Goal: Task Accomplishment & Management: Use online tool/utility

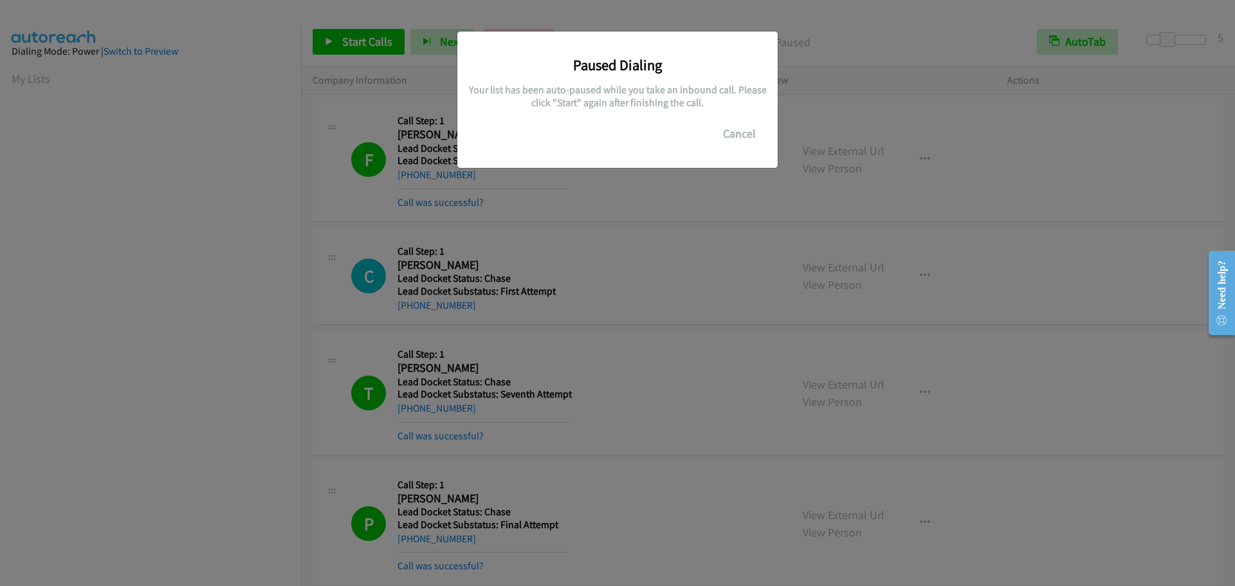
scroll to position [136, 0]
click at [738, 134] on button "Cancel" at bounding box center [739, 134] width 57 height 26
drag, startPoint x: 748, startPoint y: 116, endPoint x: 747, endPoint y: 125, distance: 9.0
click at [748, 117] on div "Paused Dialing Your list has been auto-paused while you take an inbound call. P…" at bounding box center [617, 93] width 301 height 105
click at [740, 134] on button "Cancel" at bounding box center [739, 134] width 57 height 26
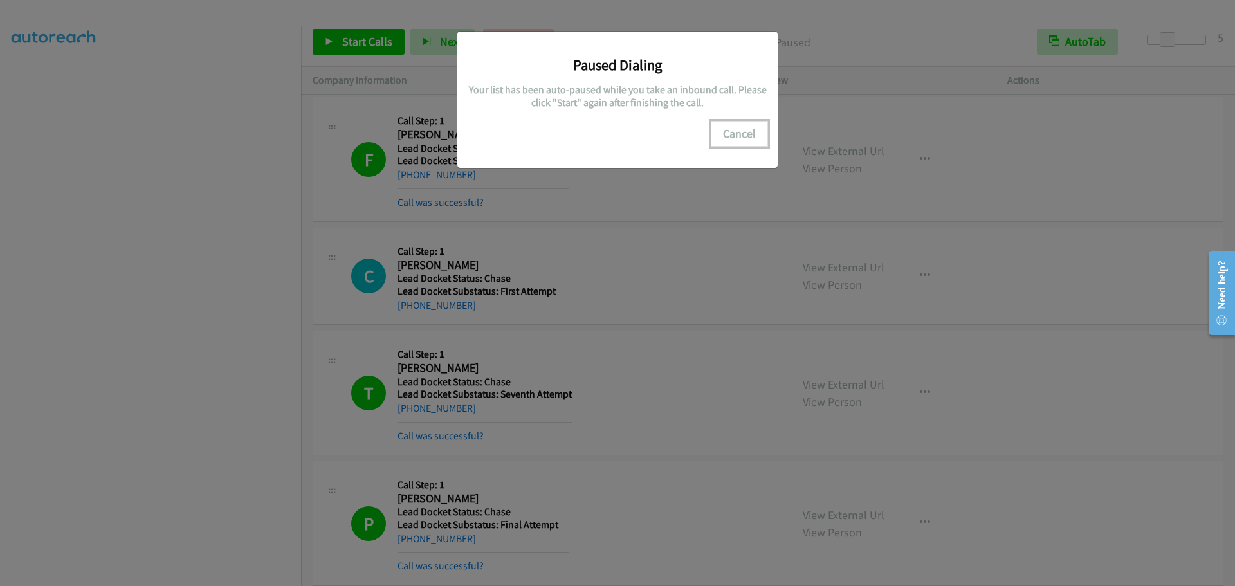
click at [740, 134] on button "Cancel" at bounding box center [739, 134] width 57 height 26
click at [250, 349] on div "Paused Dialing Your list has been auto-paused while you take an inbound call. P…" at bounding box center [617, 299] width 1235 height 574
click at [585, 100] on h5 "Your list has been auto-paused while you take an inbound call. Please click "St…" at bounding box center [617, 96] width 301 height 25
click at [763, 133] on button "Cancel" at bounding box center [739, 134] width 57 height 26
click at [751, 137] on button "Cancel" at bounding box center [739, 134] width 57 height 26
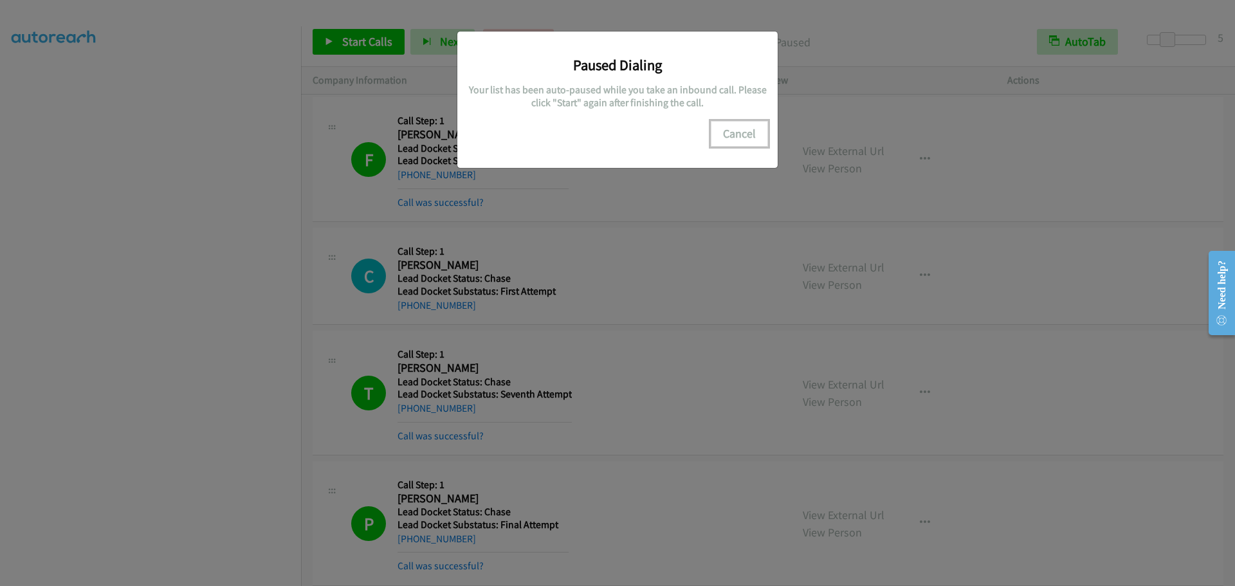
click at [746, 140] on button "Cancel" at bounding box center [739, 134] width 57 height 26
click at [361, 39] on div "Paused Dialing Your list has been auto-paused while you take an inbound call. P…" at bounding box center [617, 299] width 1235 height 574
click at [381, 39] on div "Paused Dialing Your list has been auto-paused while you take an inbound call. P…" at bounding box center [617, 299] width 1235 height 574
click at [379, 44] on div "Paused Dialing Your list has been auto-paused while you take an inbound call. P…" at bounding box center [617, 299] width 1235 height 574
click at [737, 134] on button "Cancel" at bounding box center [739, 134] width 57 height 26
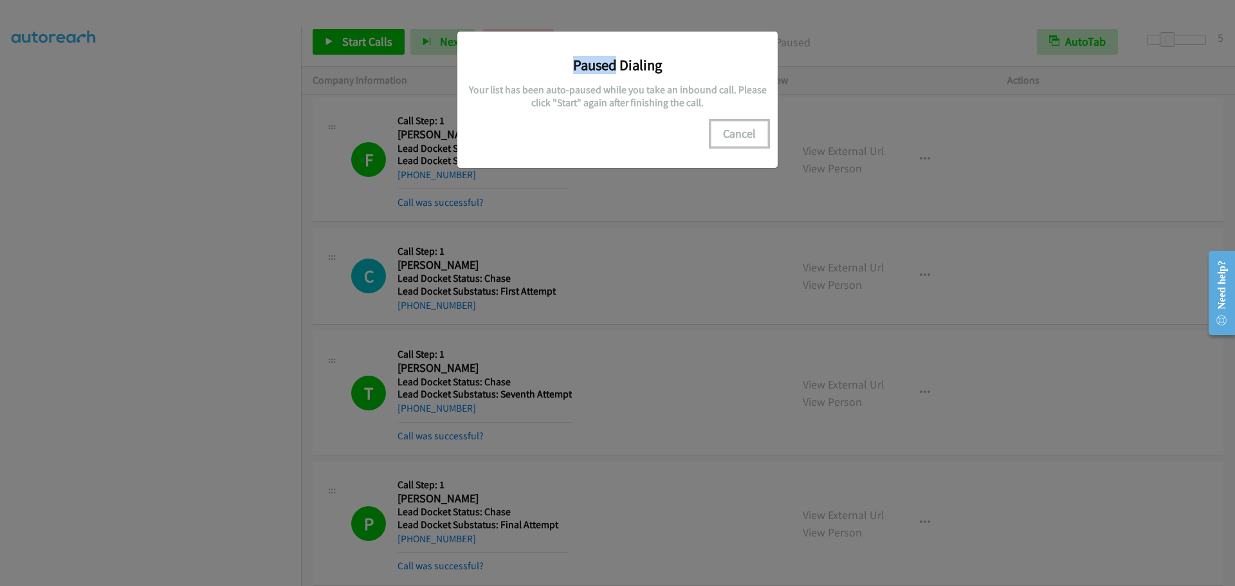
click at [734, 133] on button "Cancel" at bounding box center [739, 134] width 57 height 26
click at [734, 132] on button "Cancel" at bounding box center [739, 134] width 57 height 26
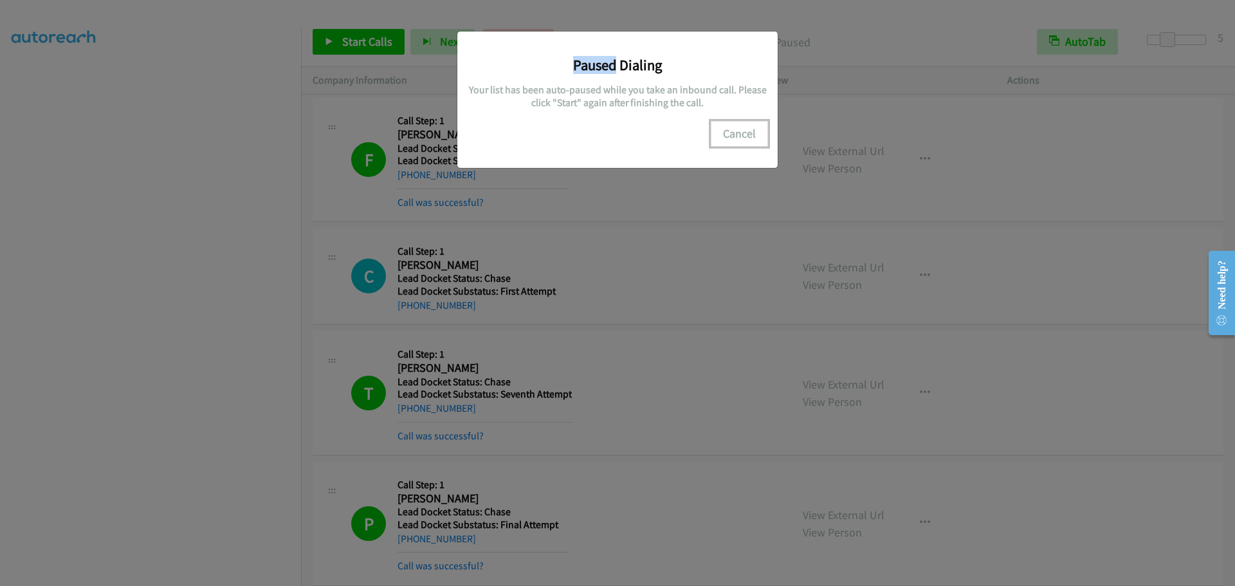
click at [734, 132] on button "Cancel" at bounding box center [739, 134] width 57 height 26
click at [733, 132] on button "Cancel" at bounding box center [739, 134] width 57 height 26
click at [732, 131] on button "Cancel" at bounding box center [739, 134] width 57 height 26
click at [731, 129] on button "Cancel" at bounding box center [739, 134] width 57 height 26
click at [731, 128] on button "Cancel" at bounding box center [739, 134] width 57 height 26
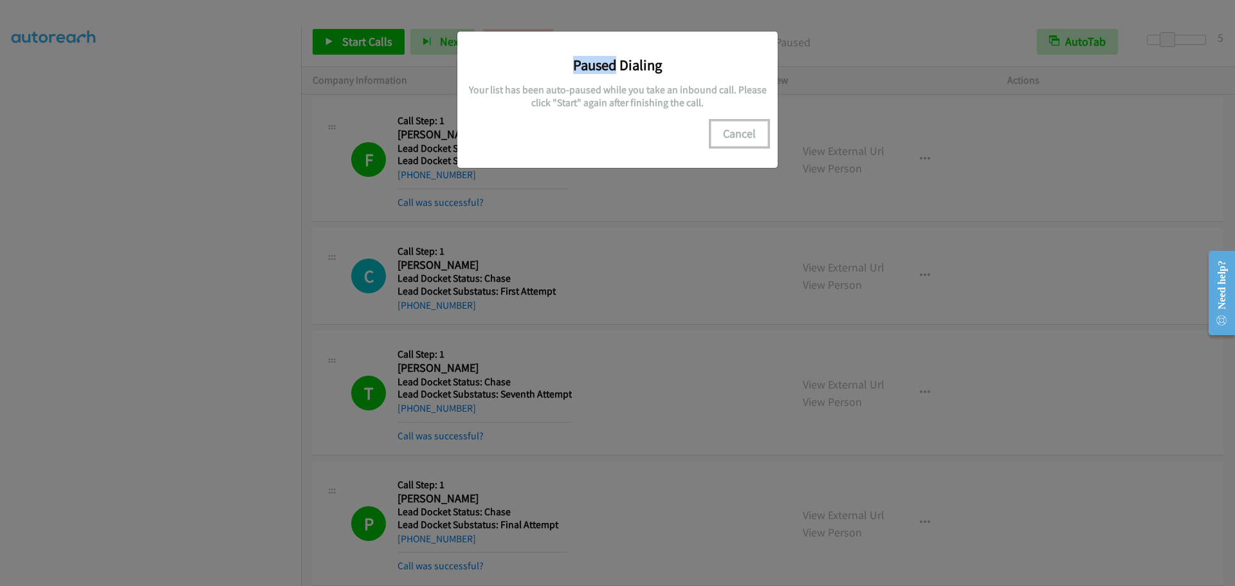
click at [731, 127] on button "Cancel" at bounding box center [739, 134] width 57 height 26
click at [734, 132] on button "Cancel" at bounding box center [739, 134] width 57 height 26
click at [734, 134] on button "Cancel" at bounding box center [739, 134] width 57 height 26
click at [736, 136] on button "Cancel" at bounding box center [739, 134] width 57 height 26
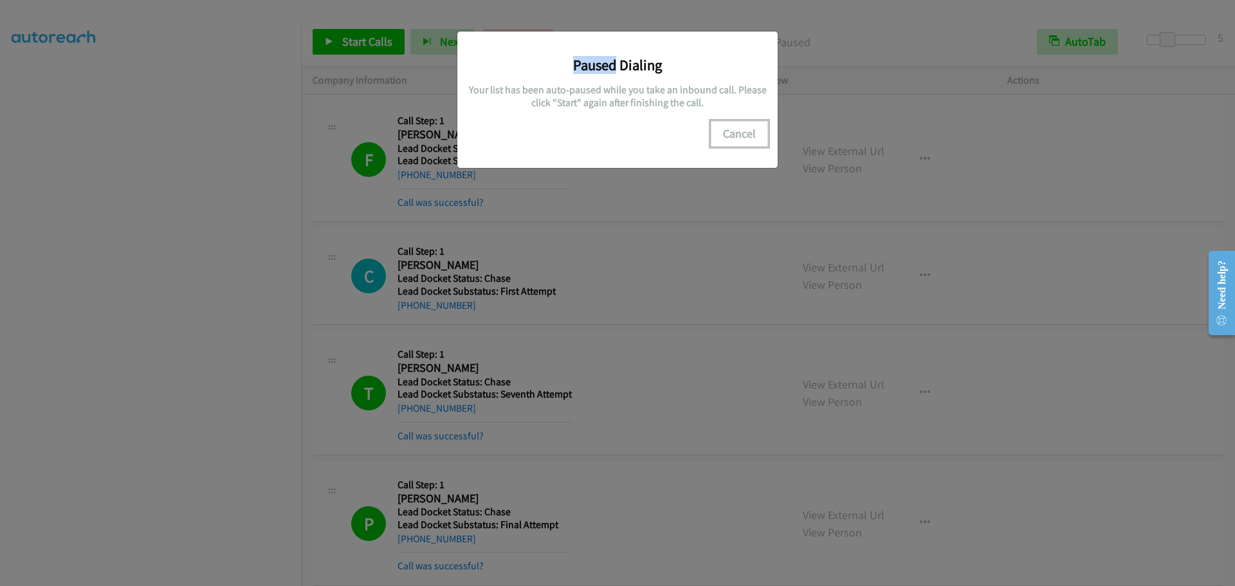
click at [736, 135] on button "Cancel" at bounding box center [739, 134] width 57 height 26
click at [735, 134] on button "Cancel" at bounding box center [739, 134] width 57 height 26
click at [731, 133] on button "Cancel" at bounding box center [739, 134] width 57 height 26
click at [728, 131] on button "Cancel" at bounding box center [739, 134] width 57 height 26
click at [727, 131] on button "Cancel" at bounding box center [739, 134] width 57 height 26
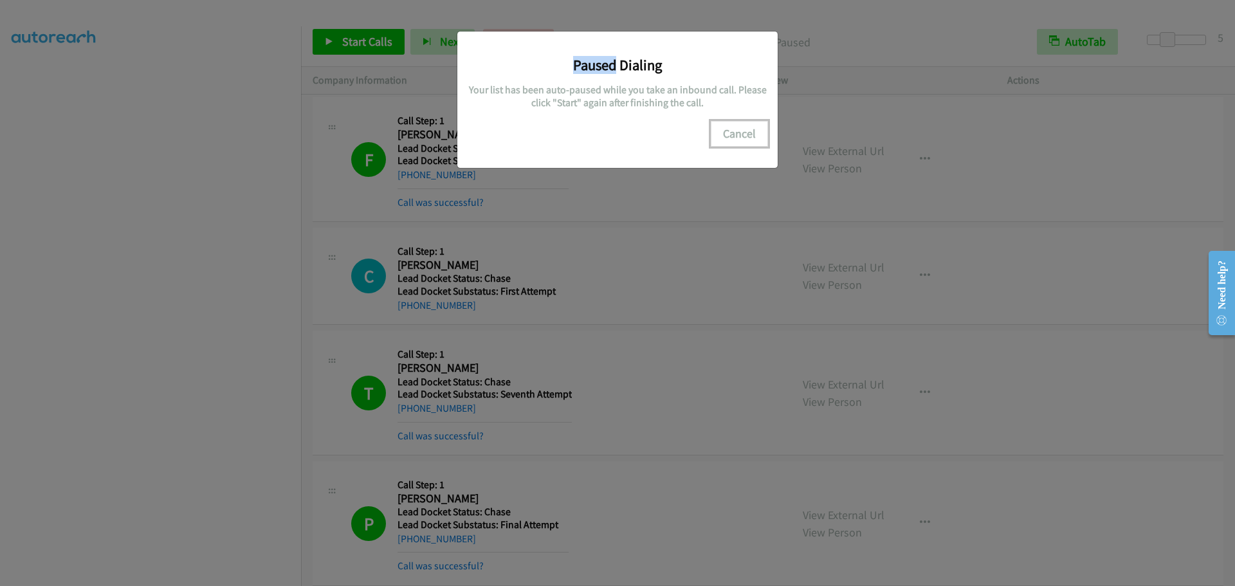
click at [726, 130] on button "Cancel" at bounding box center [739, 134] width 57 height 26
click at [726, 132] on button "Cancel" at bounding box center [739, 134] width 57 height 26
click at [723, 130] on button "Cancel" at bounding box center [739, 134] width 57 height 26
click at [723, 129] on button "Cancel" at bounding box center [739, 134] width 57 height 26
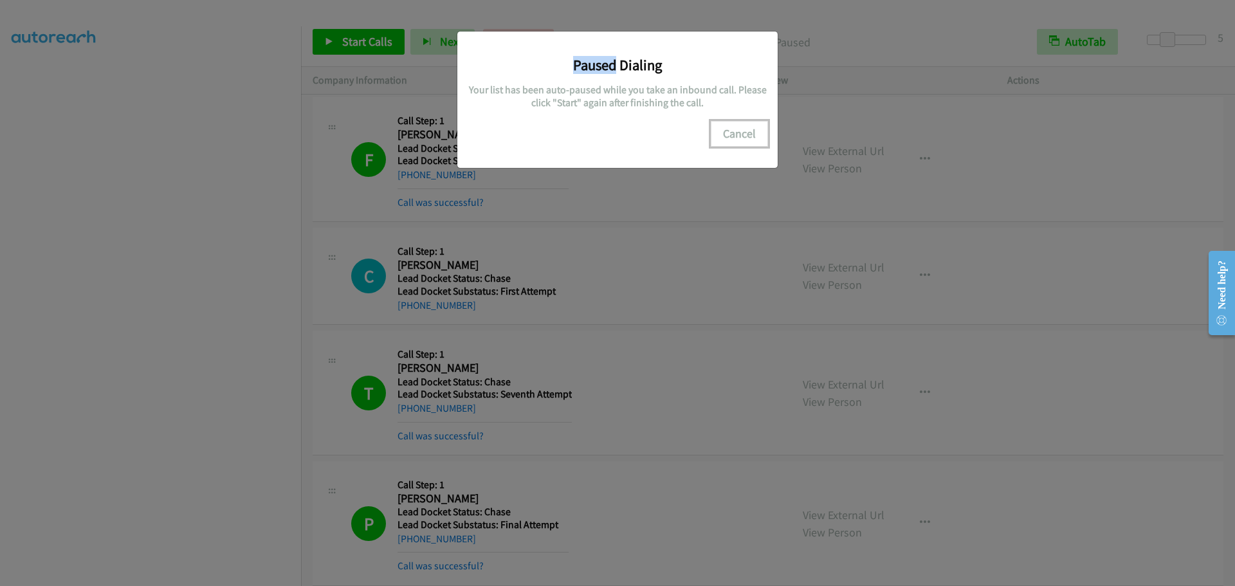
click at [723, 130] on button "Cancel" at bounding box center [739, 134] width 57 height 26
click at [723, 129] on button "Cancel" at bounding box center [739, 134] width 57 height 26
click at [722, 128] on button "Cancel" at bounding box center [739, 134] width 57 height 26
click at [725, 123] on button "Cancel" at bounding box center [739, 134] width 57 height 26
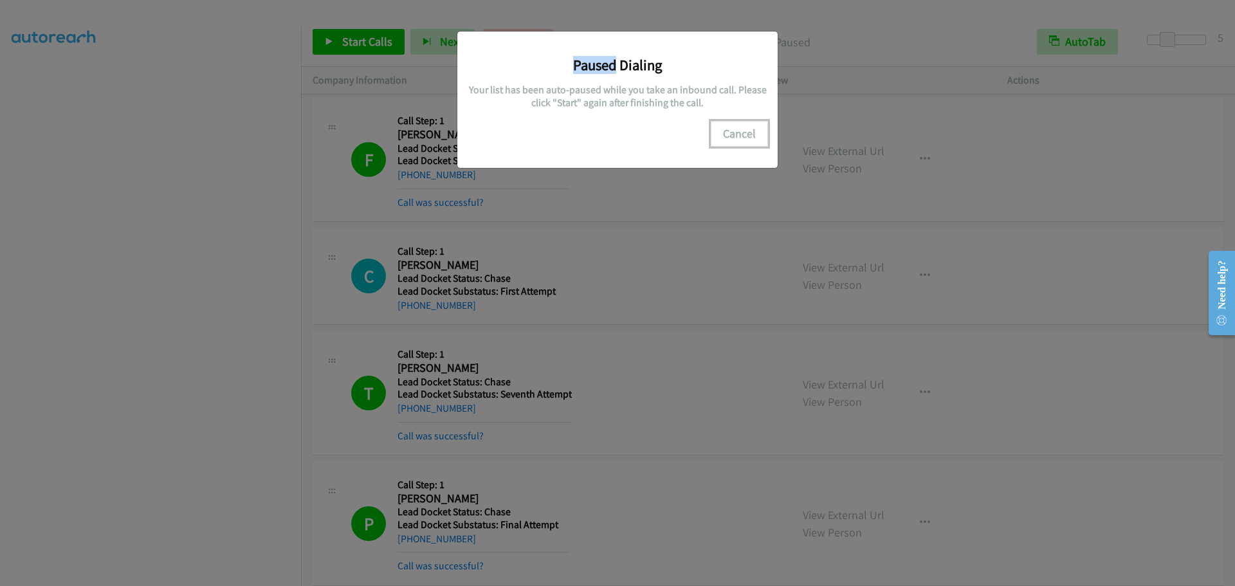
click at [726, 125] on button "Cancel" at bounding box center [739, 134] width 57 height 26
click at [726, 129] on button "Cancel" at bounding box center [739, 134] width 57 height 26
click at [727, 123] on button "Cancel" at bounding box center [739, 134] width 57 height 26
click at [729, 125] on button "Cancel" at bounding box center [739, 134] width 57 height 26
drag, startPoint x: 544, startPoint y: 116, endPoint x: 480, endPoint y: 131, distance: 65.5
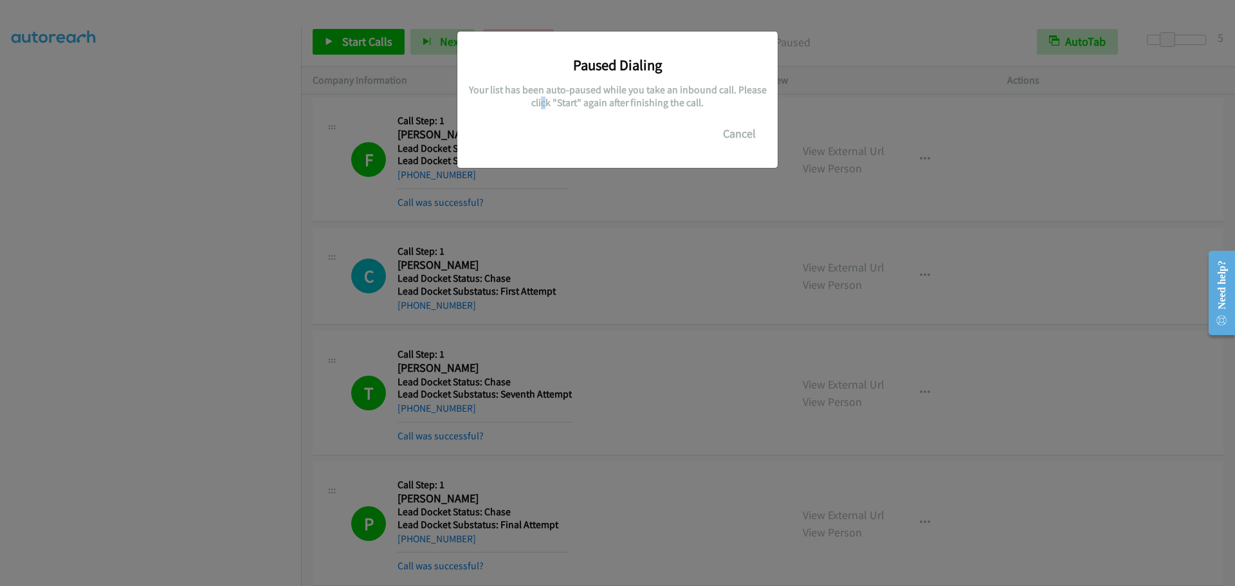
click at [545, 116] on div "Paused Dialing Your list has been auto-paused while you take an inbound call. P…" at bounding box center [617, 93] width 301 height 105
click at [752, 129] on button "Cancel" at bounding box center [739, 134] width 57 height 26
click at [752, 128] on button "Cancel" at bounding box center [739, 134] width 57 height 26
click at [751, 129] on button "Cancel" at bounding box center [739, 134] width 57 height 26
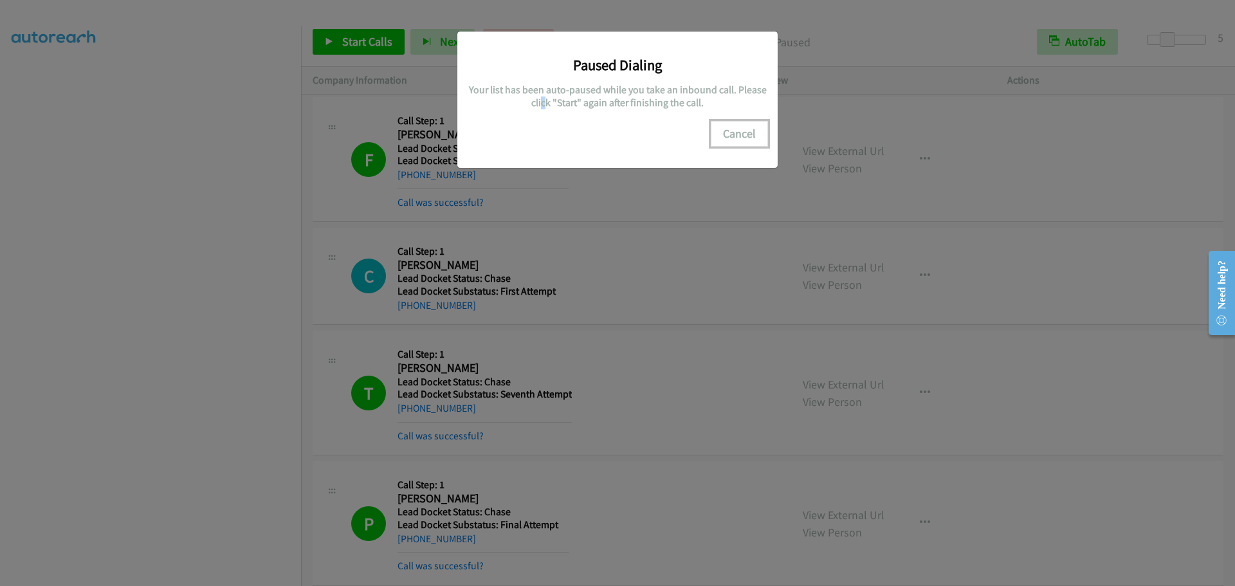
click at [750, 129] on button "Cancel" at bounding box center [739, 134] width 57 height 26
click at [749, 129] on button "Cancel" at bounding box center [739, 134] width 57 height 26
click at [749, 128] on button "Cancel" at bounding box center [739, 134] width 57 height 26
click at [745, 130] on button "Cancel" at bounding box center [739, 134] width 57 height 26
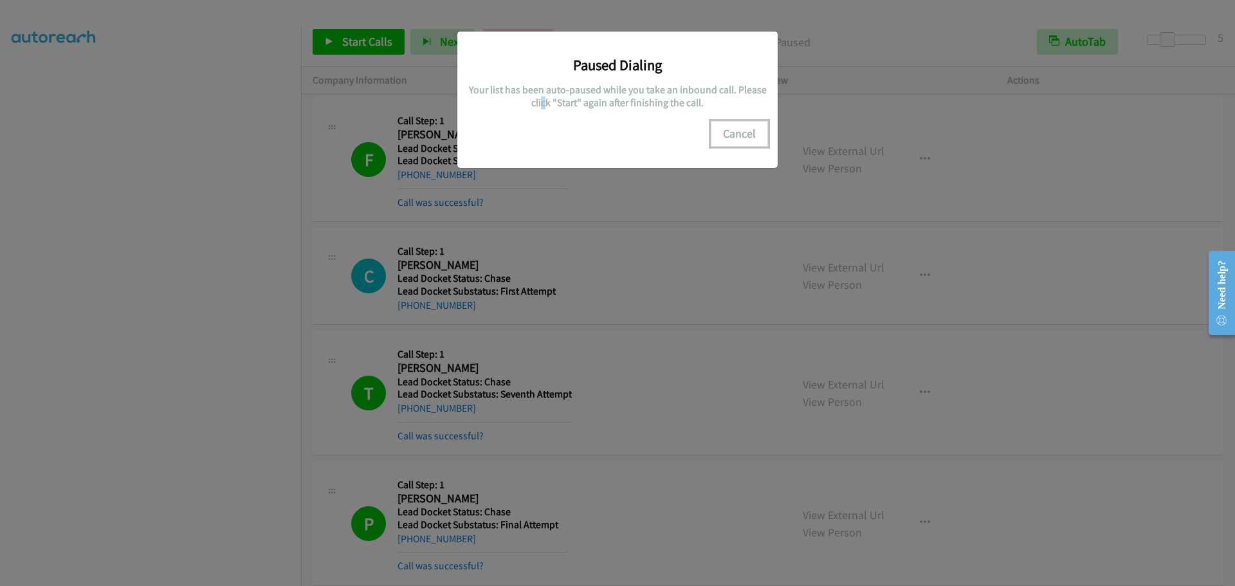
drag, startPoint x: 743, startPoint y: 128, endPoint x: 729, endPoint y: 125, distance: 13.7
click at [730, 125] on button "Cancel" at bounding box center [739, 134] width 57 height 26
drag, startPoint x: 730, startPoint y: 128, endPoint x: 710, endPoint y: 129, distance: 19.9
click at [710, 129] on div "Paused Dialing Your list has been auto-paused while you take an inbound call. P…" at bounding box center [617, 93] width 301 height 105
click at [709, 123] on div "Paused Dialing Your list has been auto-paused while you take an inbound call. P…" at bounding box center [617, 93] width 301 height 105
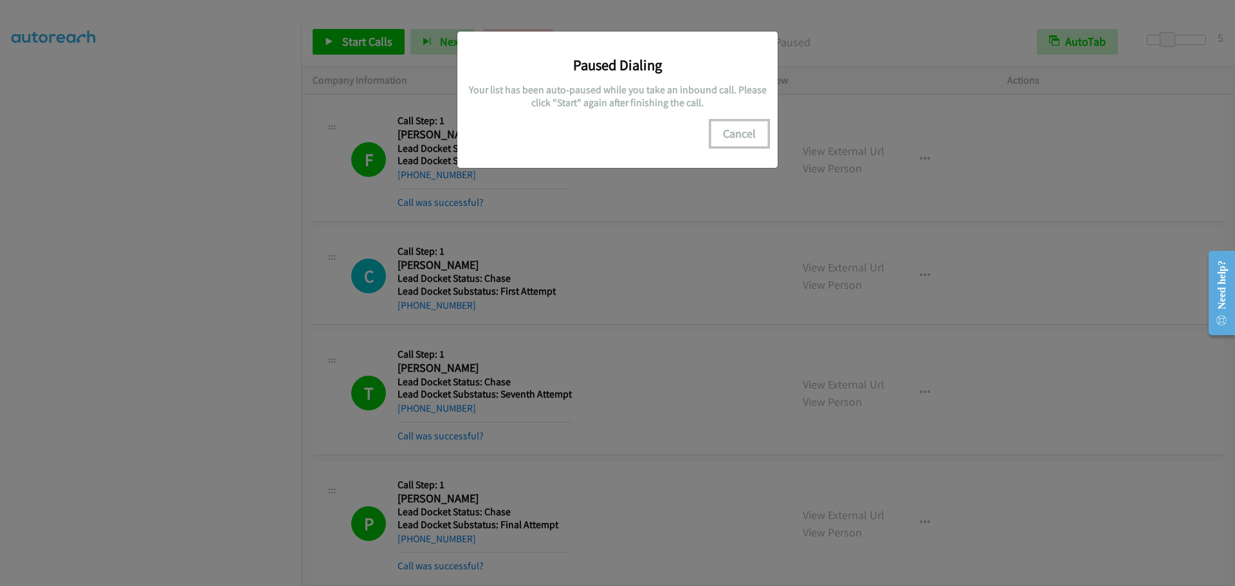
drag, startPoint x: 714, startPoint y: 123, endPoint x: 729, endPoint y: 125, distance: 14.8
click at [714, 124] on button "Cancel" at bounding box center [739, 134] width 57 height 26
click at [729, 125] on button "Cancel" at bounding box center [739, 134] width 57 height 26
click at [730, 128] on button "Cancel" at bounding box center [739, 134] width 57 height 26
click at [731, 128] on button "Cancel" at bounding box center [739, 134] width 57 height 26
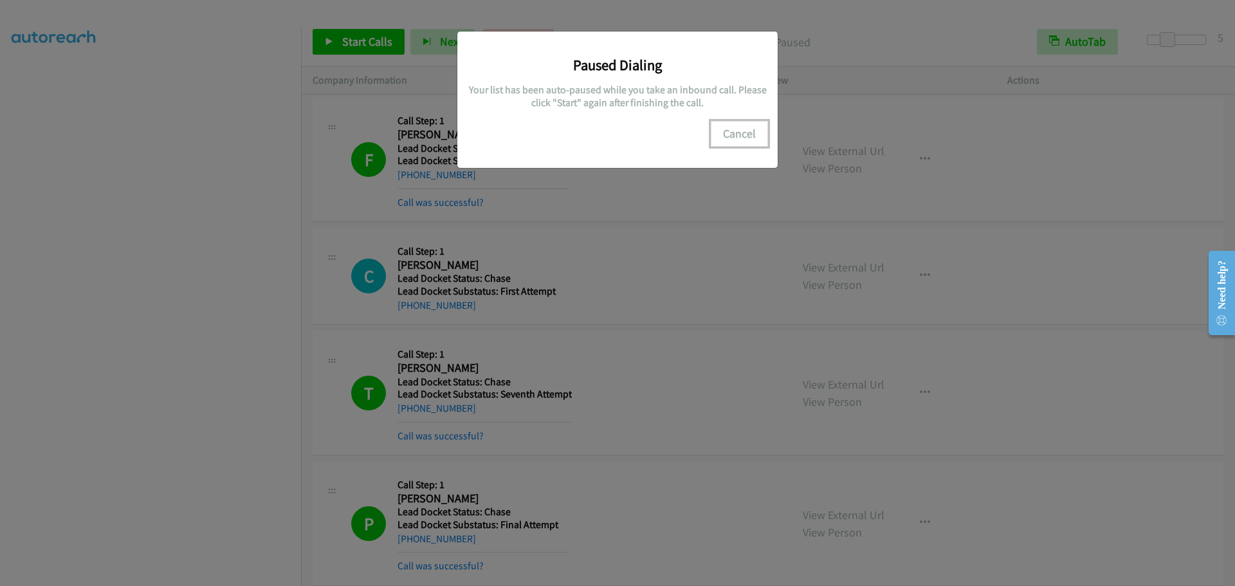
click at [731, 127] on button "Cancel" at bounding box center [739, 134] width 57 height 26
click at [732, 127] on button "Cancel" at bounding box center [739, 134] width 57 height 26
click at [731, 127] on button "Cancel" at bounding box center [739, 134] width 57 height 26
click at [731, 126] on button "Cancel" at bounding box center [739, 134] width 57 height 26
click at [733, 127] on button "Cancel" at bounding box center [739, 134] width 57 height 26
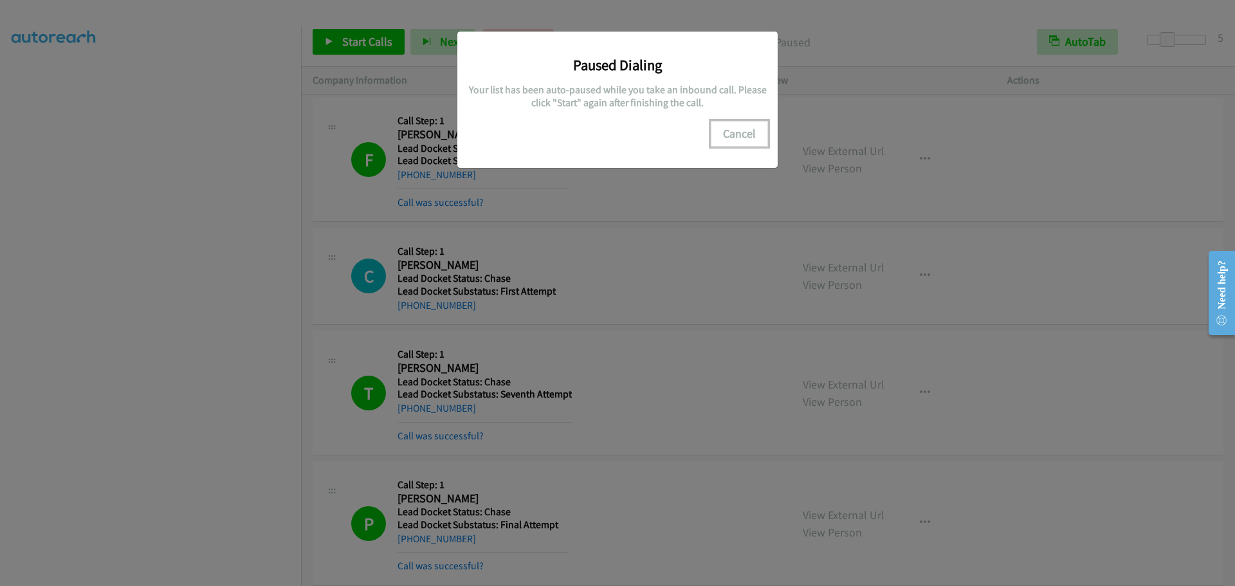
click at [728, 128] on button "Cancel" at bounding box center [739, 134] width 57 height 26
click at [729, 130] on button "Cancel" at bounding box center [739, 134] width 57 height 26
click at [729, 133] on button "Cancel" at bounding box center [739, 134] width 57 height 26
click at [733, 138] on button "Cancel" at bounding box center [739, 134] width 57 height 26
click at [734, 136] on button "Cancel" at bounding box center [739, 134] width 57 height 26
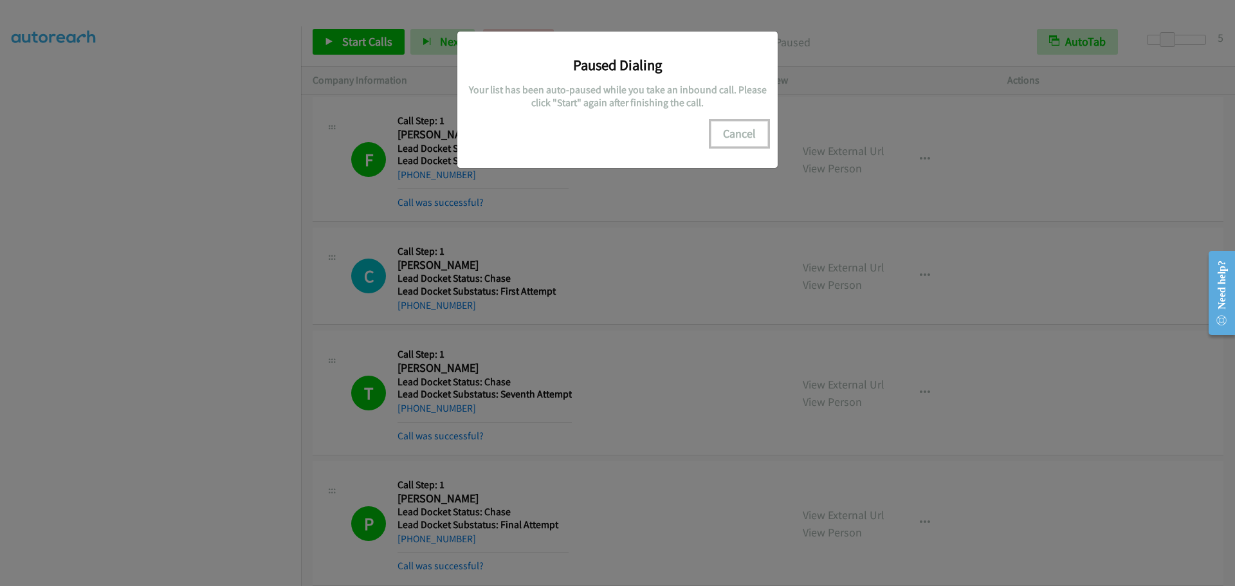
click at [736, 138] on button "Cancel" at bounding box center [739, 134] width 57 height 26
click at [738, 136] on button "Cancel" at bounding box center [739, 134] width 57 height 26
click at [738, 124] on button "Cancel" at bounding box center [739, 134] width 57 height 26
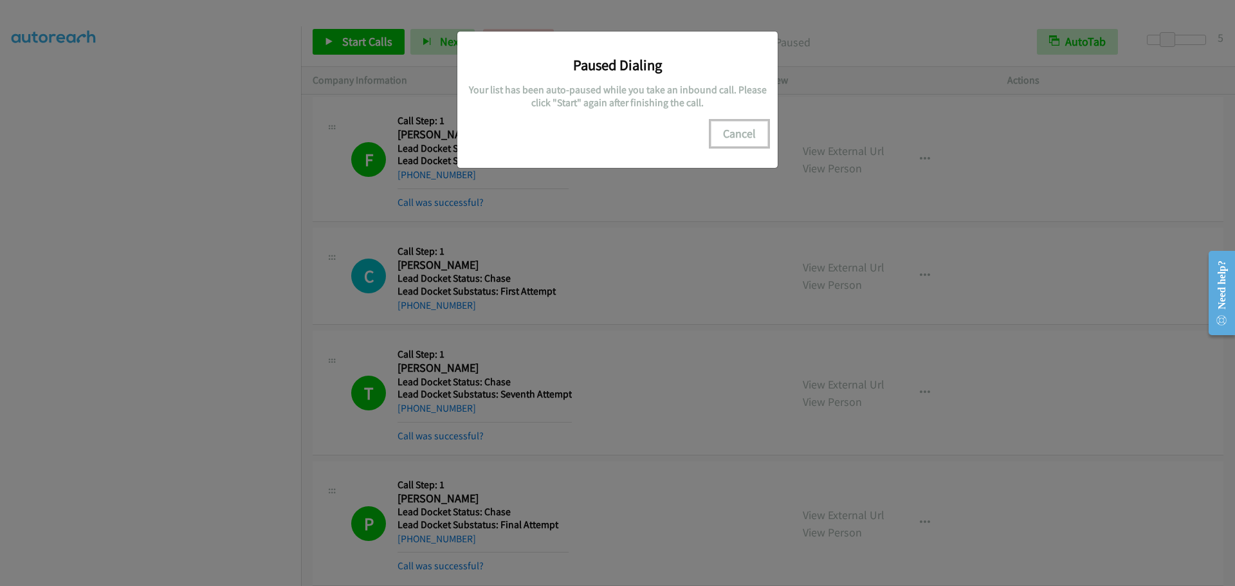
click at [737, 122] on button "Cancel" at bounding box center [739, 134] width 57 height 26
click at [737, 123] on button "Cancel" at bounding box center [739, 134] width 57 height 26
click at [739, 129] on button "Cancel" at bounding box center [739, 134] width 57 height 26
click at [740, 131] on button "Cancel" at bounding box center [739, 134] width 57 height 26
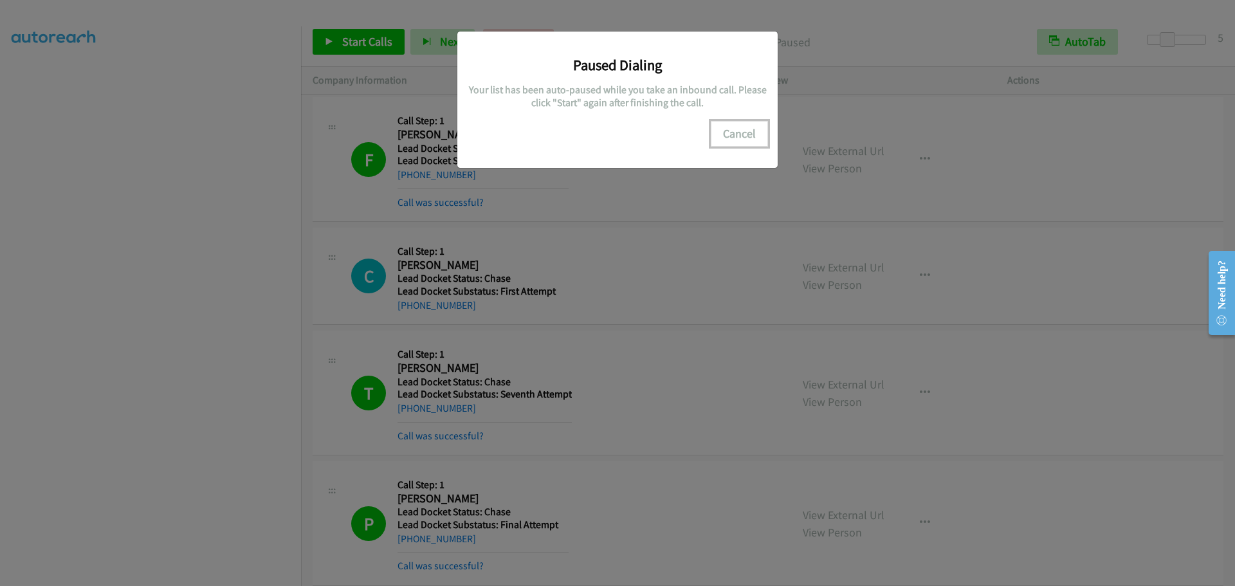
click at [742, 133] on button "Cancel" at bounding box center [739, 134] width 57 height 26
click at [745, 133] on button "Cancel" at bounding box center [739, 134] width 57 height 26
click at [745, 130] on button "Cancel" at bounding box center [739, 134] width 57 height 26
click at [745, 131] on button "Cancel" at bounding box center [739, 134] width 57 height 26
click at [737, 132] on button "Cancel" at bounding box center [739, 134] width 57 height 26
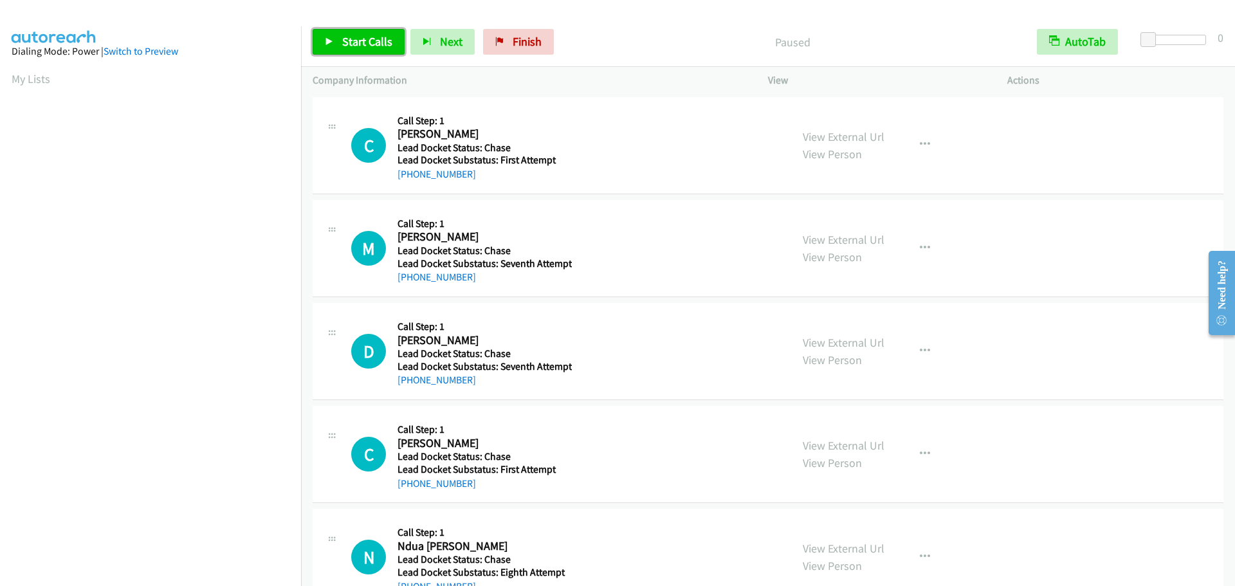
click at [352, 41] on span "Start Calls" at bounding box center [367, 41] width 50 height 15
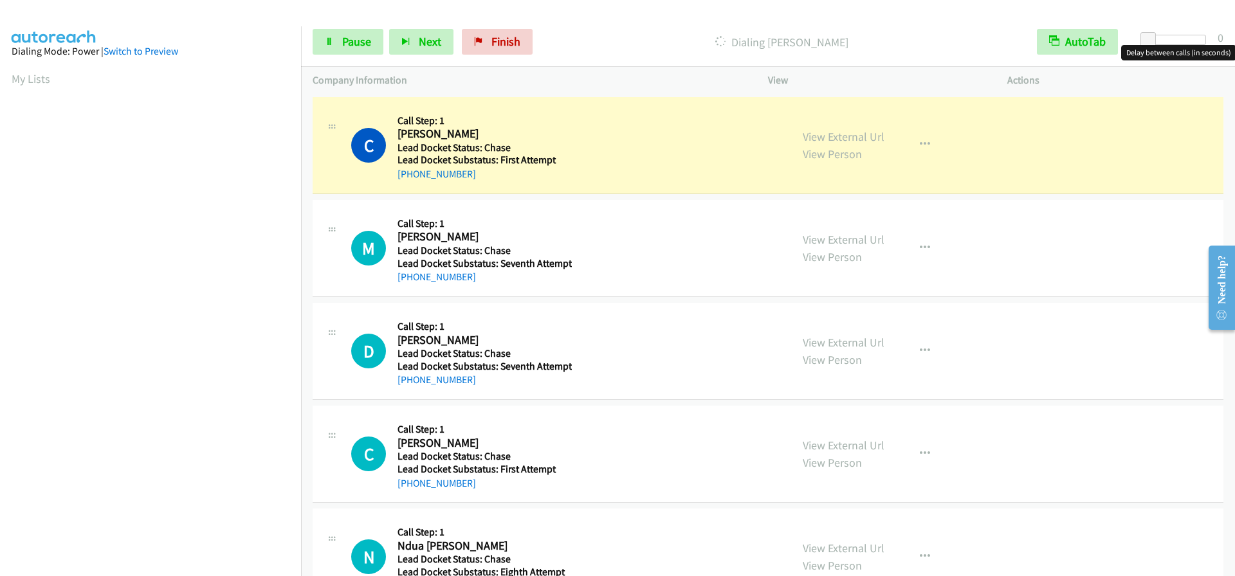
click at [1183, 42] on div at bounding box center [1176, 40] width 59 height 10
click at [1175, 40] on span at bounding box center [1182, 39] width 15 height 15
drag, startPoint x: 1182, startPoint y: 41, endPoint x: 1168, endPoint y: 37, distance: 14.7
click at [1168, 37] on span at bounding box center [1167, 39] width 15 height 15
